Goal: Communication & Community: Participate in discussion

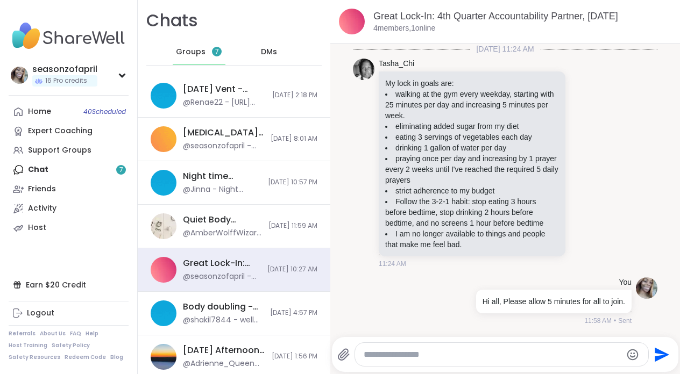
scroll to position [562, 0]
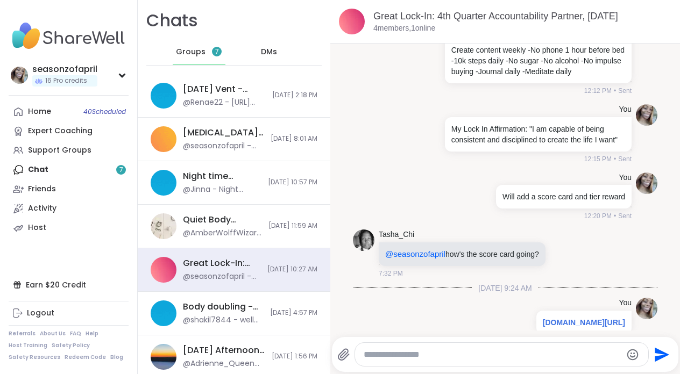
click at [87, 177] on div "Home 40 Scheduled Expert Coaching Support Groups Chat 7 Friends Activity Host" at bounding box center [69, 170] width 120 height 136
click at [87, 166] on div "Home 40 Scheduled Expert Coaching Support Groups Chat 7 Friends Activity Host" at bounding box center [69, 170] width 120 height 136
click at [24, 168] on div "Home 40 Scheduled Expert Coaching Support Groups Chat 7 Friends Activity Host" at bounding box center [69, 170] width 120 height 136
click at [26, 175] on div "Home 40 Scheduled Expert Coaching Support Groups Chat 7 Friends Activity Host" at bounding box center [69, 170] width 120 height 136
click at [39, 116] on div "Home 40 Scheduled" at bounding box center [39, 112] width 23 height 11
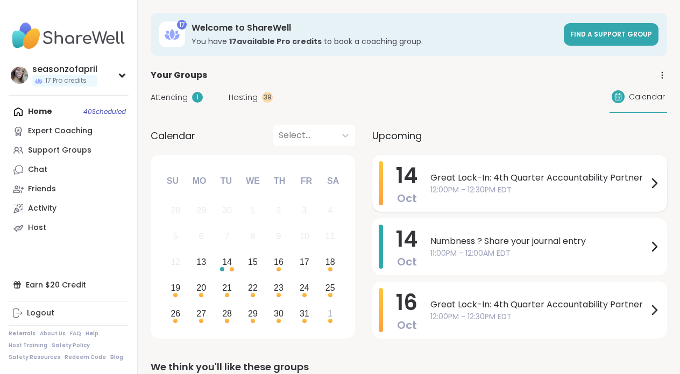
click at [526, 195] on span "12:00PM - 12:30PM EDT" at bounding box center [538, 190] width 217 height 11
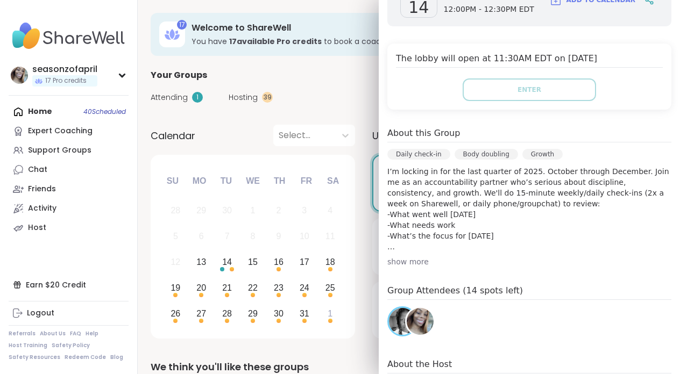
scroll to position [173, 0]
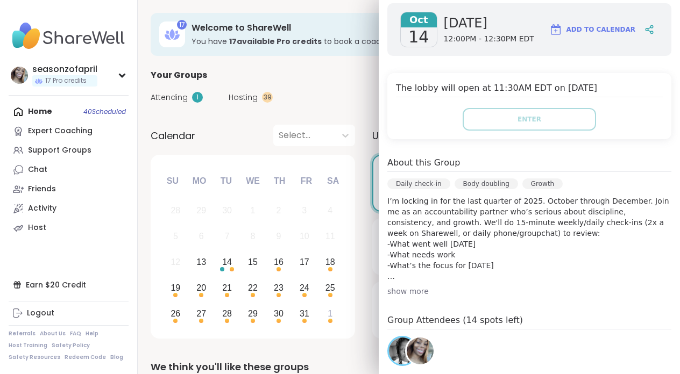
click at [408, 287] on div "show more" at bounding box center [529, 291] width 284 height 11
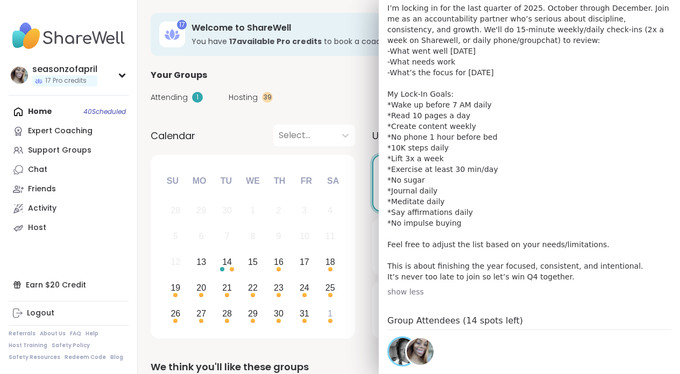
scroll to position [367, 0]
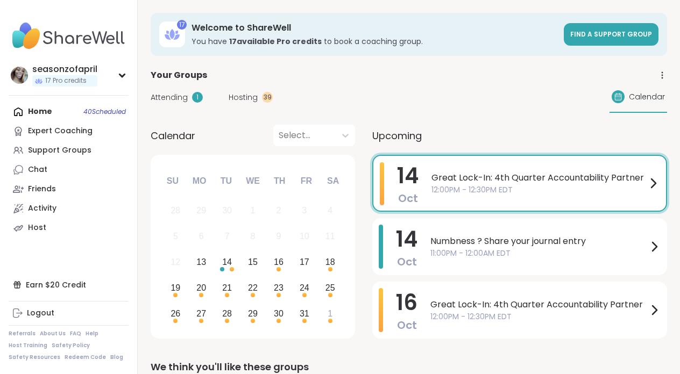
click at [66, 109] on div "Home 40 Scheduled Expert Coaching Support Groups Chat Friends Activity Host" at bounding box center [69, 170] width 120 height 136
click at [33, 117] on div "Home 40 Scheduled Expert Coaching Support Groups Chat Friends Activity Host" at bounding box center [69, 170] width 120 height 136
click at [45, 171] on div "Chat" at bounding box center [37, 170] width 19 height 11
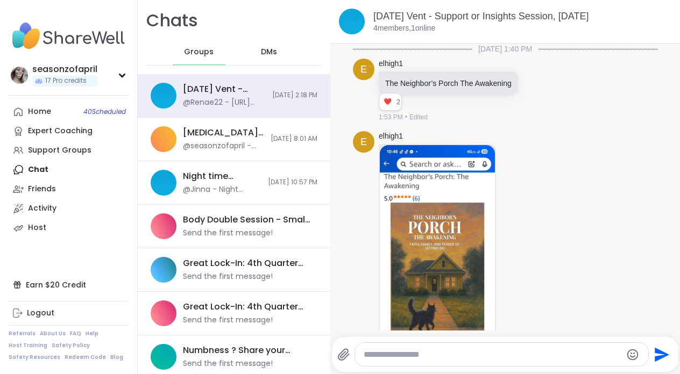
scroll to position [1026, 0]
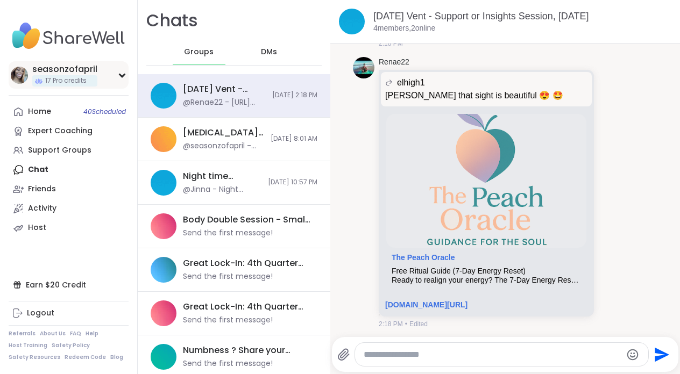
click at [54, 84] on span "17 Pro credits" at bounding box center [65, 80] width 41 height 9
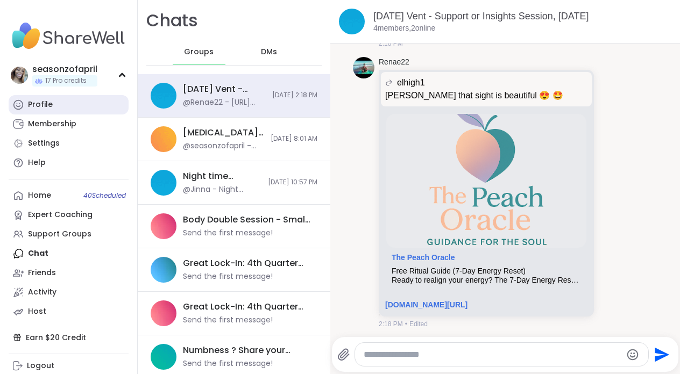
click at [48, 111] on link "Profile" at bounding box center [69, 104] width 120 height 19
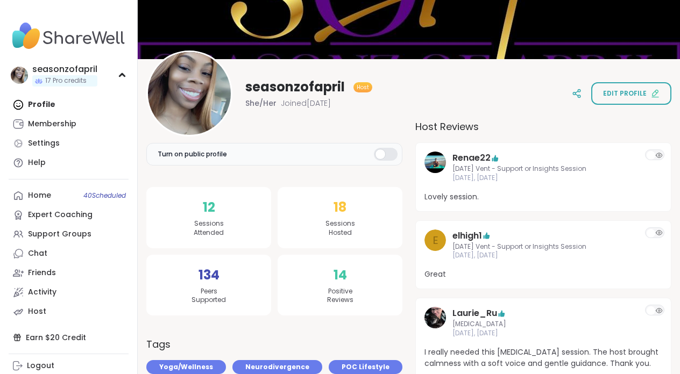
scroll to position [112, 0]
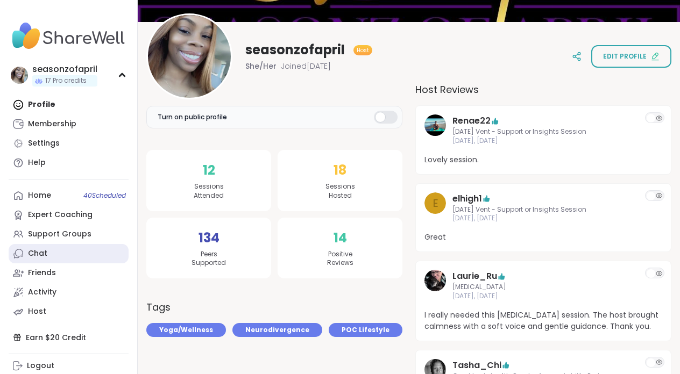
click at [24, 254] on link "Chat" at bounding box center [69, 253] width 120 height 19
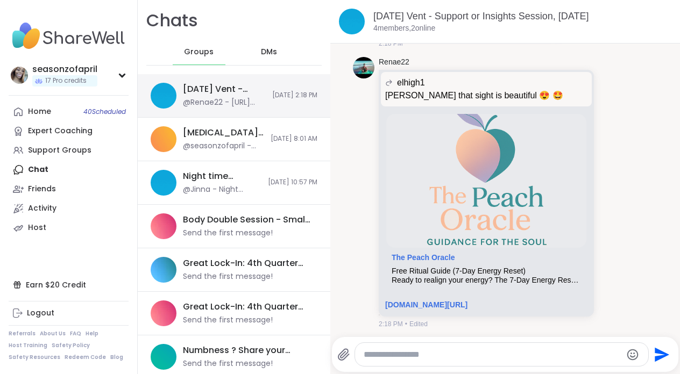
click at [252, 97] on div "@Renae22 - [URL][DOMAIN_NAME]" at bounding box center [224, 102] width 83 height 11
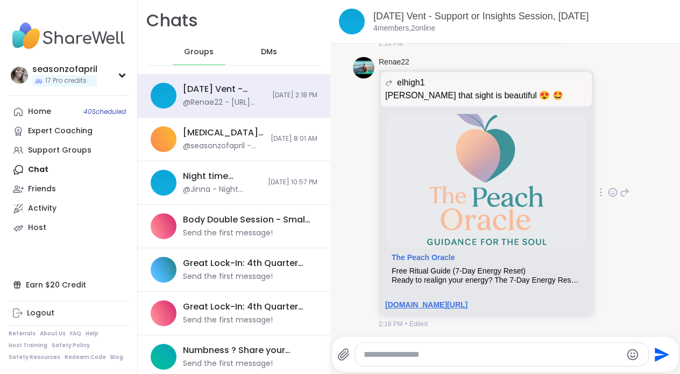
click at [449, 301] on link "[DOMAIN_NAME][URL]" at bounding box center [426, 305] width 82 height 9
click at [482, 355] on textarea "Type your message" at bounding box center [493, 355] width 258 height 11
type textarea "**********"
click at [665, 357] on icon "Send" at bounding box center [661, 354] width 17 height 17
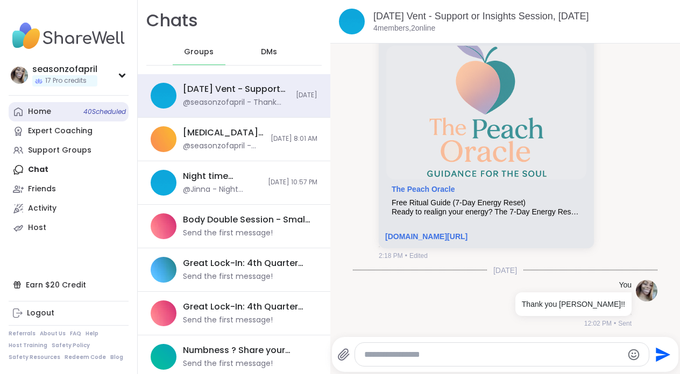
click at [70, 108] on link "Home 40 Scheduled" at bounding box center [69, 111] width 120 height 19
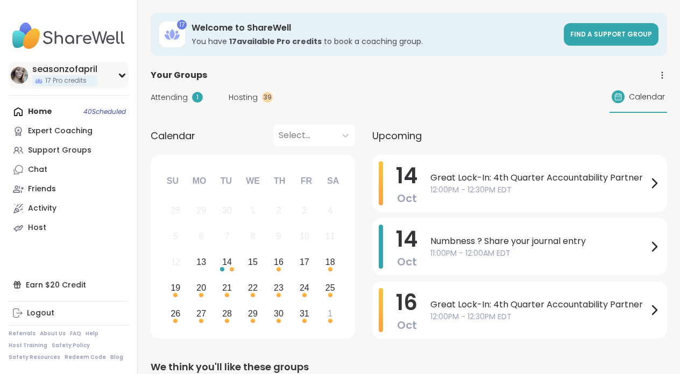
click at [70, 82] on span "17 Pro credits" at bounding box center [65, 80] width 41 height 9
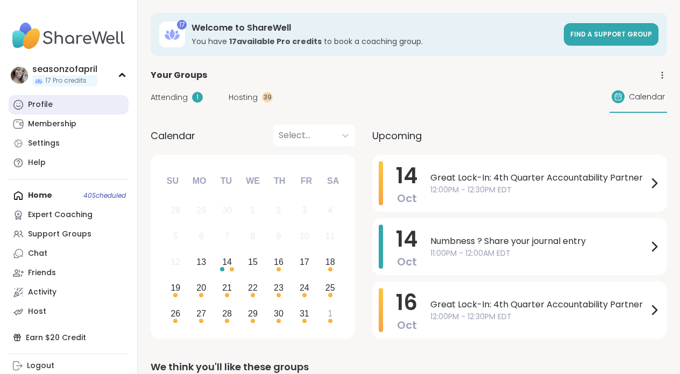
click at [37, 102] on div "Profile" at bounding box center [40, 105] width 25 height 11
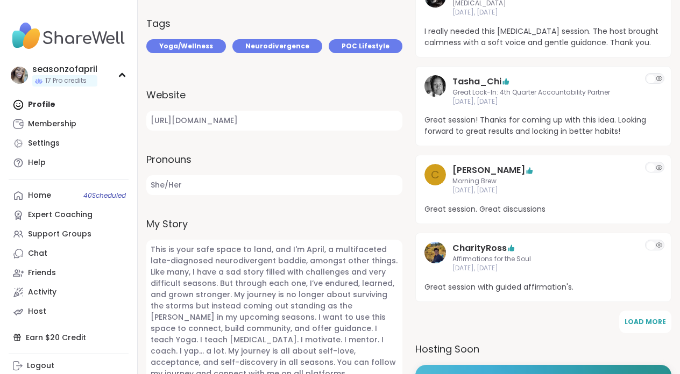
scroll to position [399, 0]
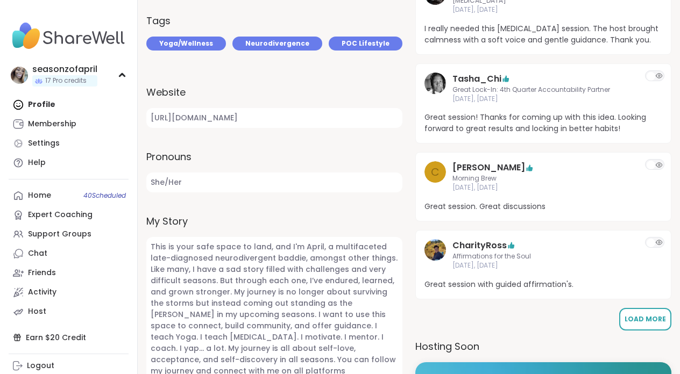
click at [648, 324] on span "Load More" at bounding box center [645, 320] width 41 height 10
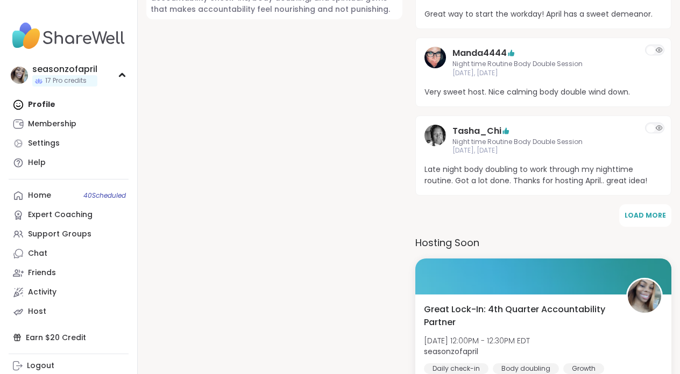
scroll to position [1005, 0]
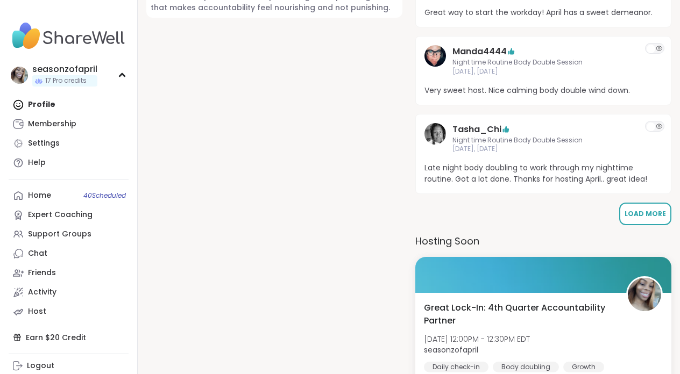
click at [650, 208] on button "Load More" at bounding box center [645, 214] width 52 height 23
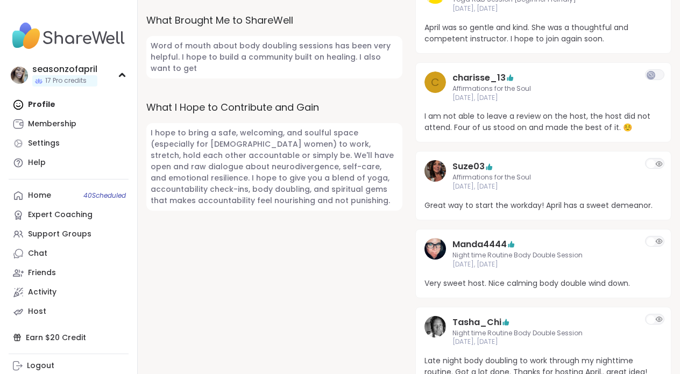
scroll to position [0, 0]
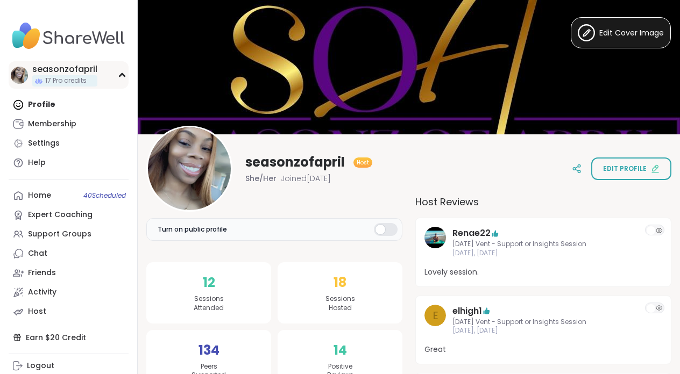
click at [52, 70] on div "seasonzofapril" at bounding box center [64, 69] width 65 height 12
